Goal: Task Accomplishment & Management: Complete application form

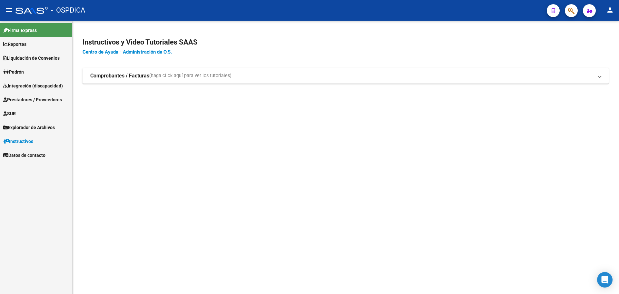
click at [50, 87] on span "Integración (discapacidad)" at bounding box center [33, 85] width 60 height 7
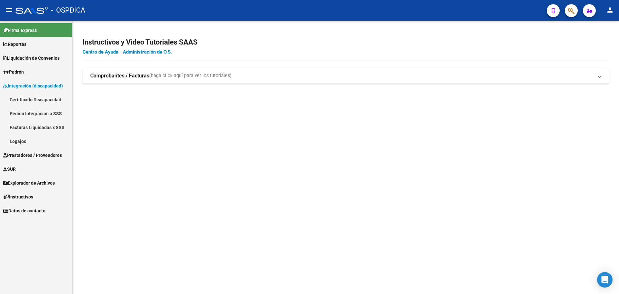
click at [21, 71] on span "Padrón" at bounding box center [13, 71] width 21 height 7
click at [27, 143] on span "Integración (discapacidad)" at bounding box center [33, 141] width 60 height 7
click at [20, 153] on span "Prestadores / Proveedores" at bounding box center [32, 154] width 59 height 7
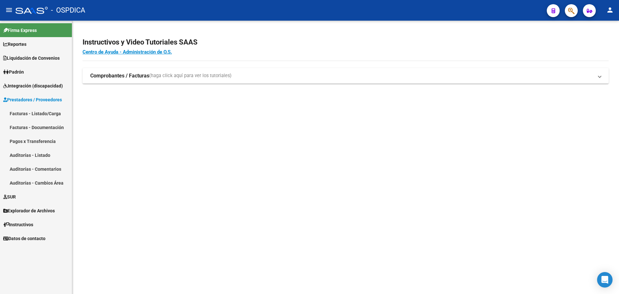
click at [24, 110] on link "Facturas - Listado/Carga" at bounding box center [36, 113] width 72 height 14
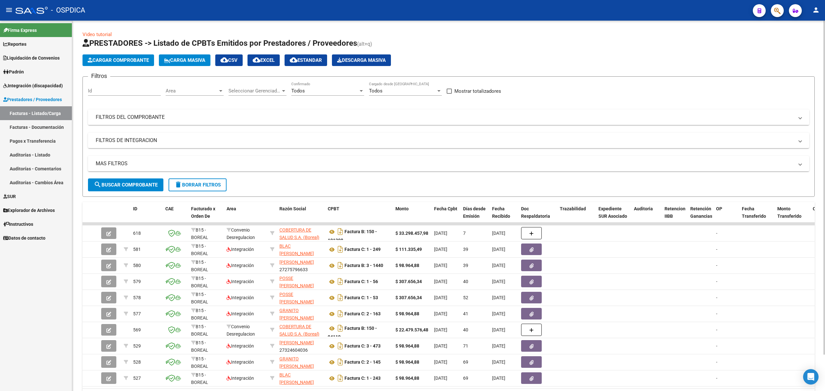
click at [346, 117] on mat-panel-title "FILTROS DEL COMPROBANTE" at bounding box center [445, 117] width 698 height 7
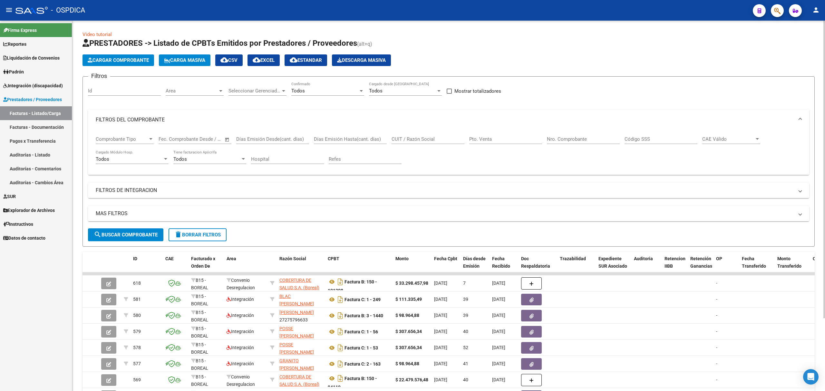
click at [402, 137] on input "CUIT / Razón Social" at bounding box center [428, 139] width 73 height 6
paste input "27387417295"
type input "27387417295"
click at [139, 237] on span "search Buscar Comprobante" at bounding box center [126, 235] width 64 height 6
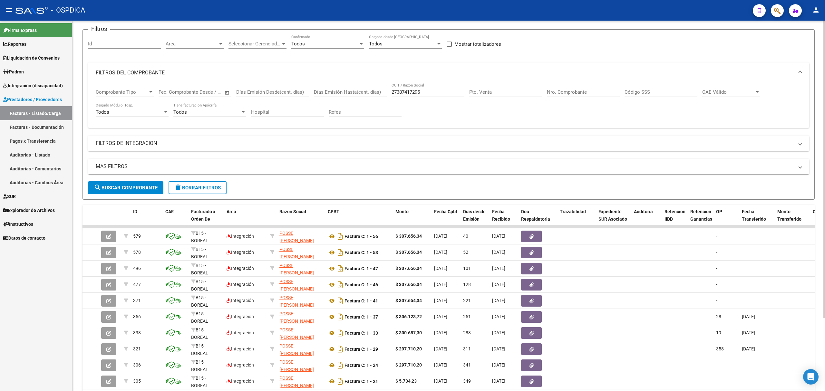
scroll to position [86, 0]
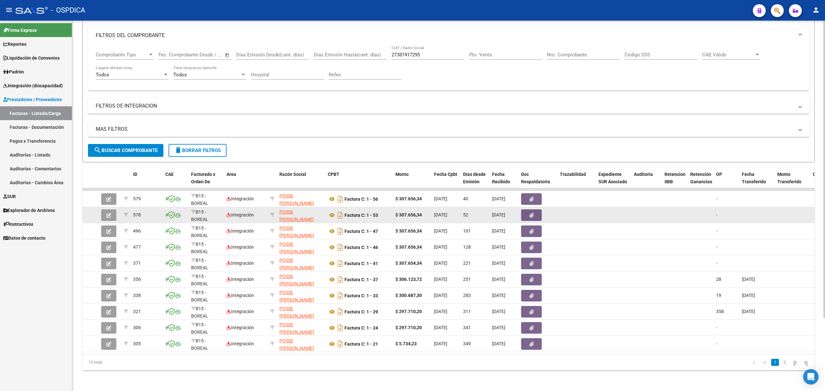
click at [104, 213] on button "button" at bounding box center [108, 215] width 15 height 12
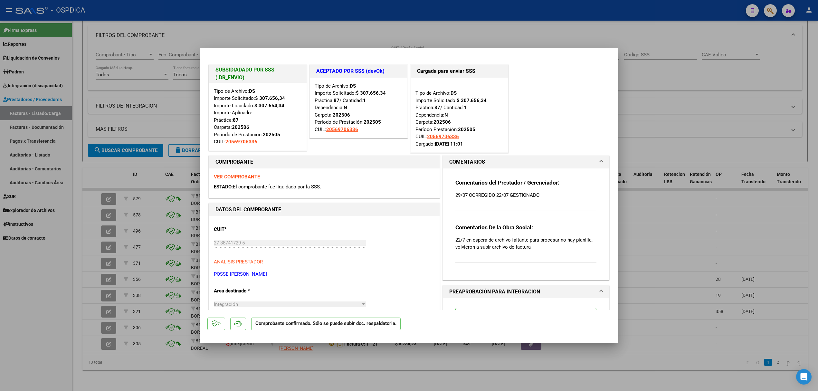
click at [132, 191] on div at bounding box center [409, 195] width 818 height 391
type input "$ 0,00"
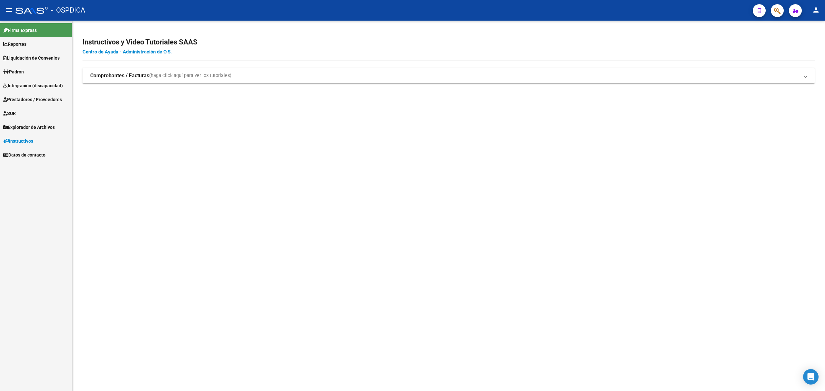
click at [24, 98] on span "Prestadores / Proveedores" at bounding box center [32, 99] width 59 height 7
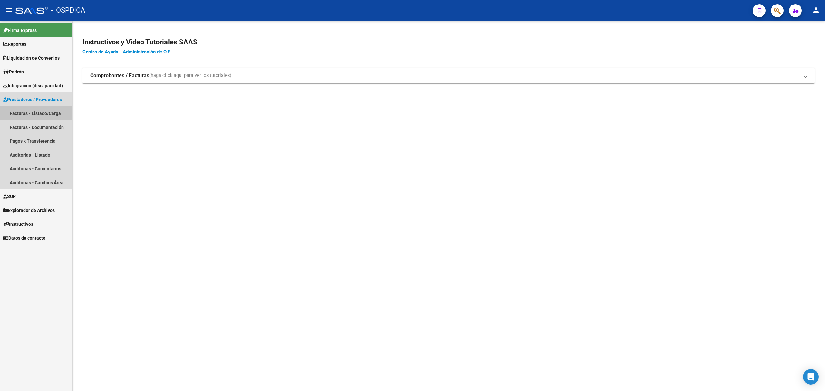
click at [36, 111] on link "Facturas - Listado/Carga" at bounding box center [36, 113] width 72 height 14
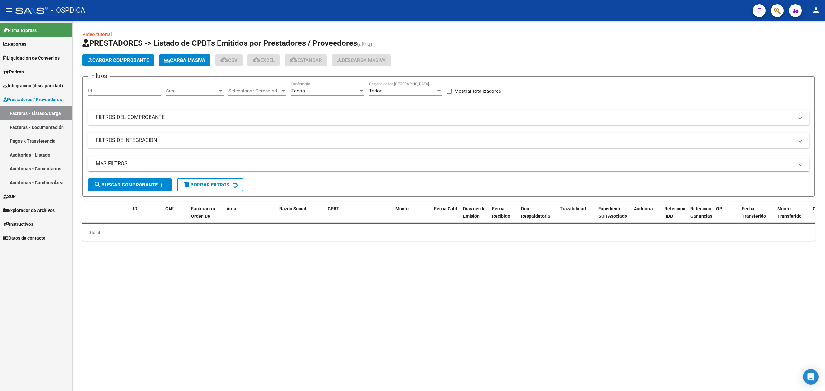
click at [385, 126] on div "Filtros Id Area Area Seleccionar Gerenciador Seleccionar Gerenciador Todos Conf…" at bounding box center [448, 130] width 721 height 97
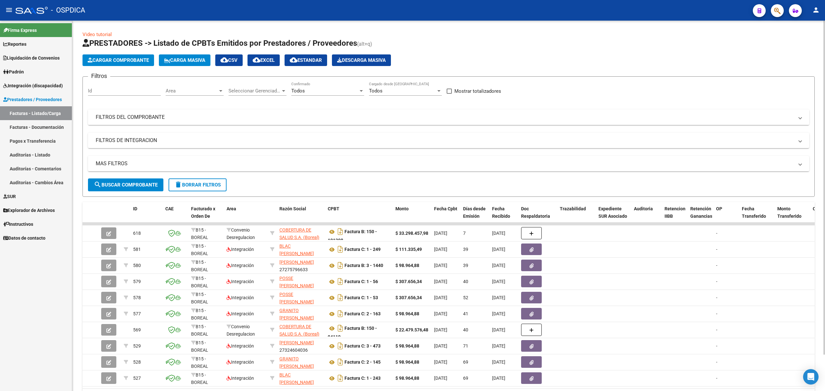
click at [384, 118] on mat-panel-title "FILTROS DEL COMPROBANTE" at bounding box center [445, 117] width 698 height 7
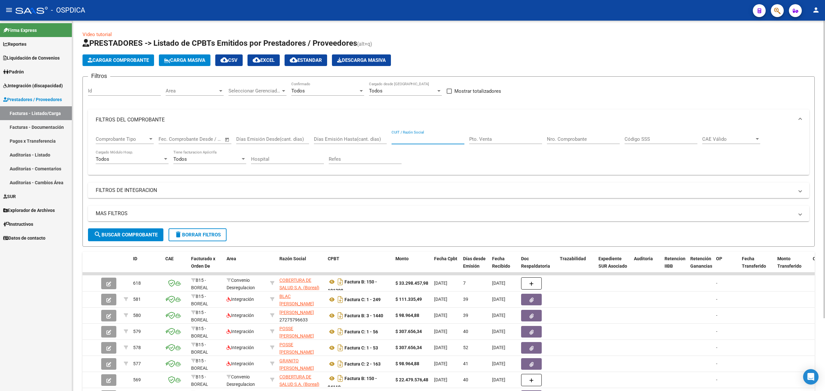
click at [406, 139] on input "CUIT / Razón Social" at bounding box center [428, 139] width 73 height 6
paste input "27387417295"
type input "27387417295"
click at [149, 233] on span "search Buscar Comprobante" at bounding box center [126, 235] width 64 height 6
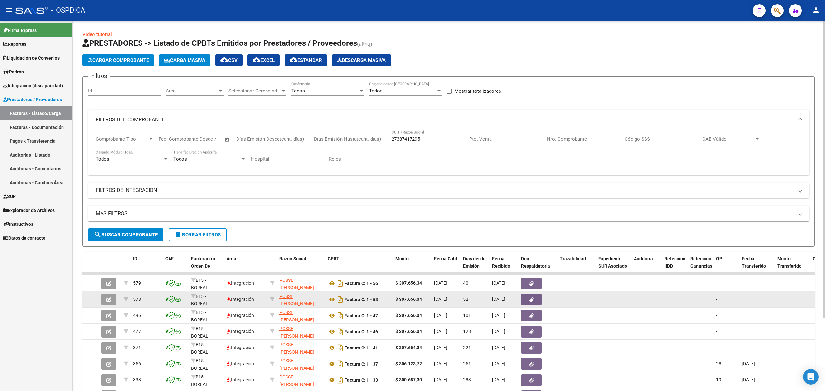
click at [113, 302] on button "button" at bounding box center [108, 300] width 15 height 12
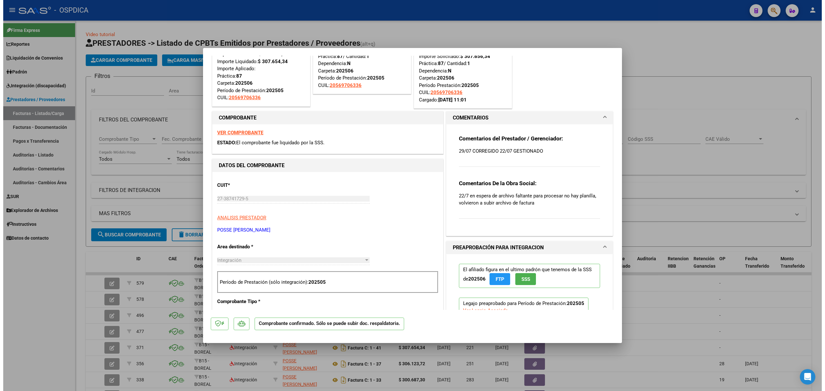
scroll to position [43, 0]
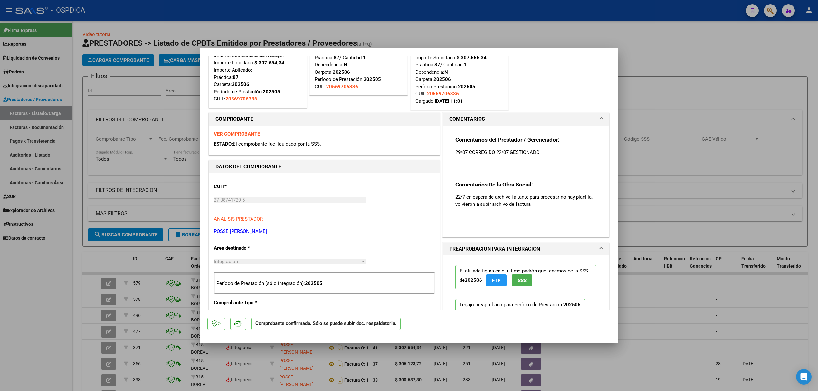
click at [658, 110] on div at bounding box center [409, 195] width 818 height 391
type input "$ 0,00"
